Goal: Find specific page/section: Find specific page/section

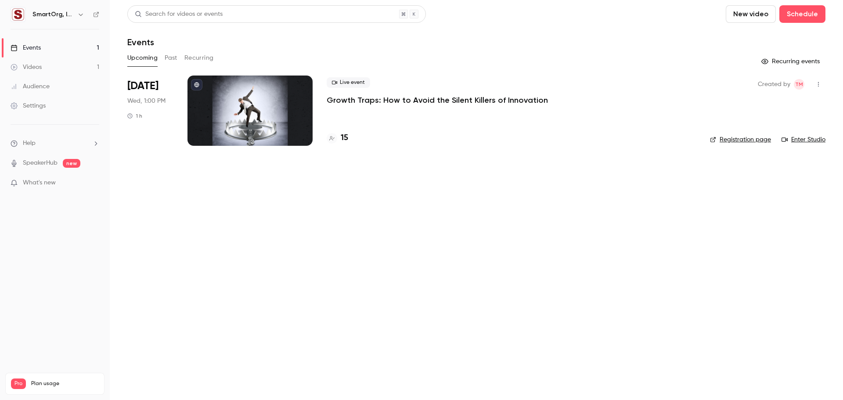
click at [61, 8] on div "SmartOrg, Inc." at bounding box center [55, 14] width 89 height 15
click at [70, 17] on h6 "SmartOrg, Inc." at bounding box center [53, 14] width 41 height 9
click at [78, 15] on icon "button" at bounding box center [80, 14] width 7 height 7
click at [296, 293] on div at bounding box center [421, 200] width 843 height 400
click at [32, 165] on link "SpeakerHub" at bounding box center [40, 163] width 35 height 9
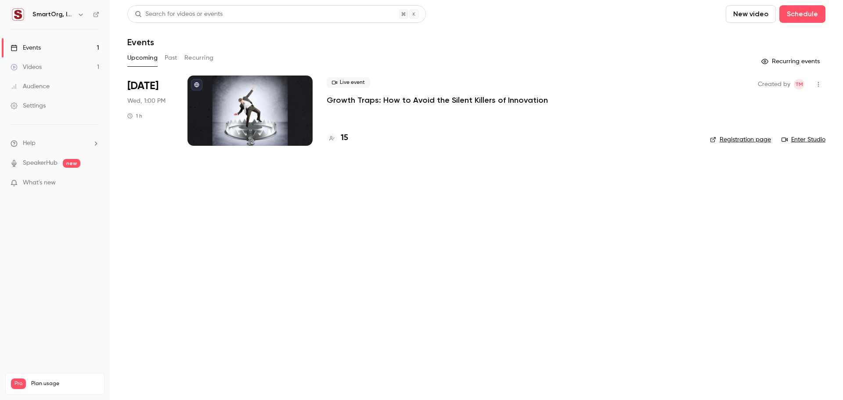
click at [667, 271] on main "Search for videos or events New video Schedule Events Upcoming Past Recurring R…" at bounding box center [476, 200] width 733 height 400
